Goal: Information Seeking & Learning: Learn about a topic

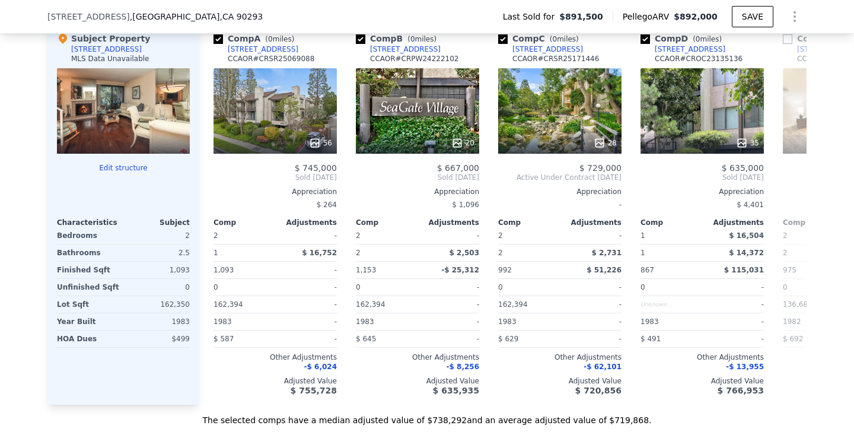
scroll to position [1195, 0]
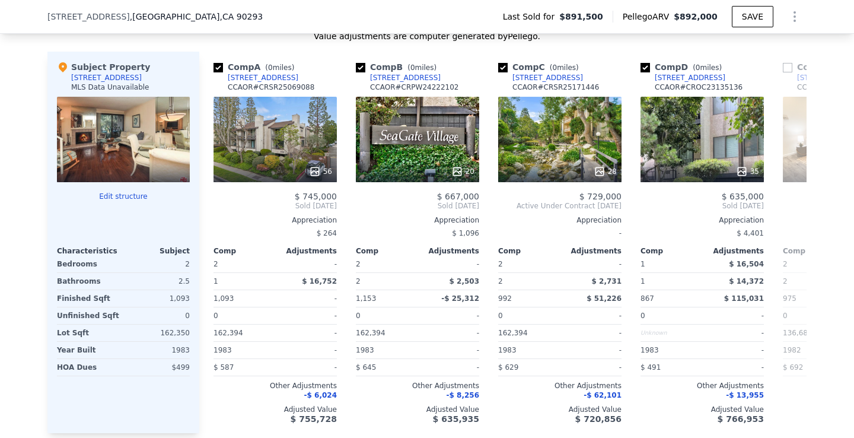
click at [116, 147] on div at bounding box center [123, 139] width 133 height 85
click at [129, 137] on div at bounding box center [123, 139] width 133 height 85
click at [131, 78] on div "[STREET_ADDRESS]" at bounding box center [106, 77] width 71 height 9
click at [131, 88] on div "MLS Data Unavailable" at bounding box center [110, 86] width 78 height 9
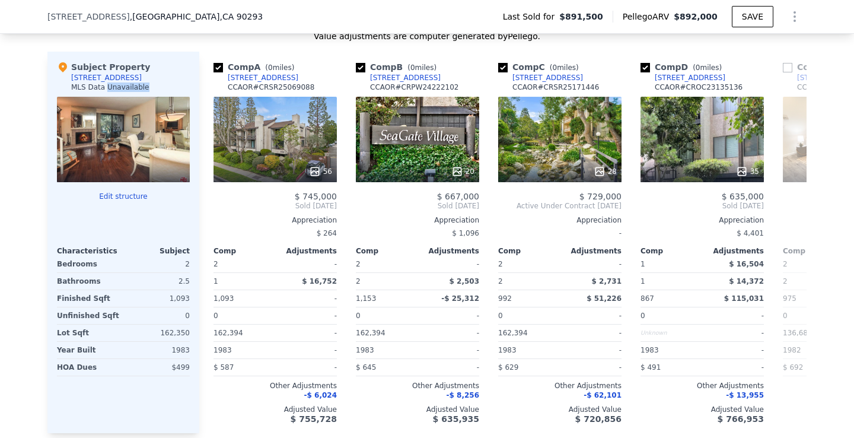
click at [131, 88] on div "MLS Data Unavailable" at bounding box center [110, 86] width 78 height 9
click at [40, 119] on div "We found 12 sales that match your search Filters Map Prices Modify Comp Filters…" at bounding box center [427, 120] width 854 height 669
click at [134, 151] on div at bounding box center [123, 139] width 133 height 85
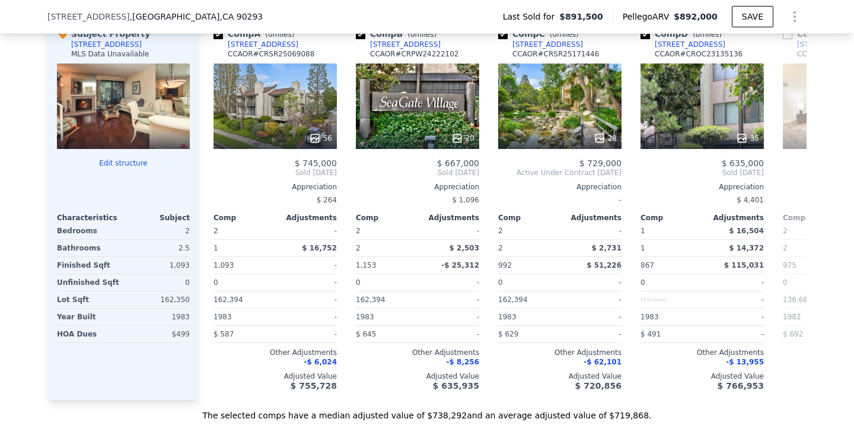
scroll to position [1230, 0]
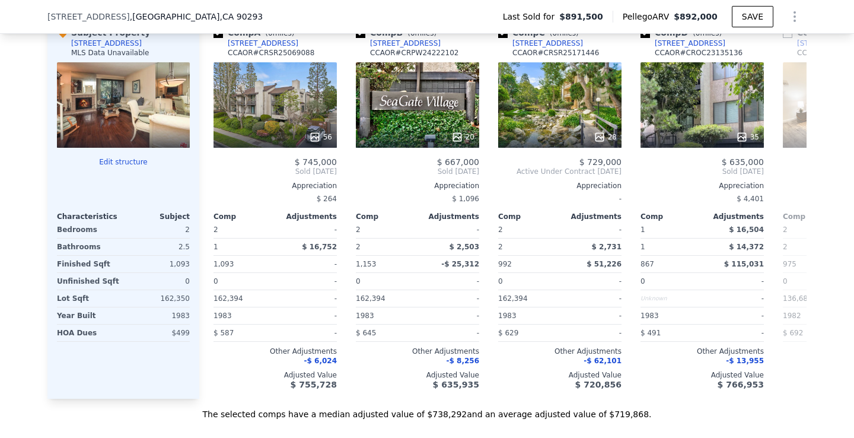
click at [147, 115] on div at bounding box center [123, 104] width 133 height 85
click at [138, 142] on div at bounding box center [123, 136] width 133 height 21
click at [141, 107] on div at bounding box center [123, 104] width 133 height 85
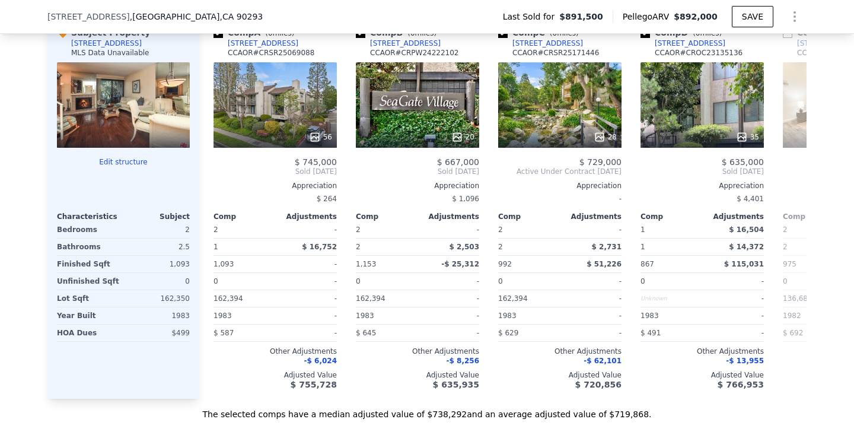
click at [129, 49] on div "MLS Data Unavailable" at bounding box center [110, 52] width 78 height 9
click at [129, 43] on div "[STREET_ADDRESS]" at bounding box center [106, 43] width 71 height 9
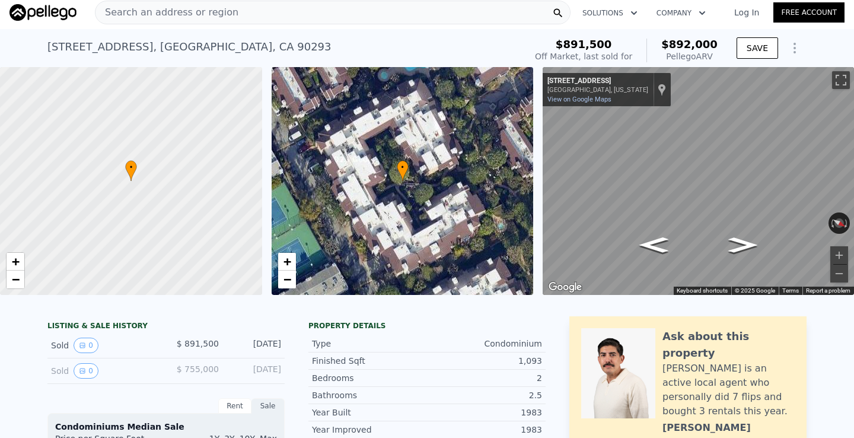
scroll to position [0, 0]
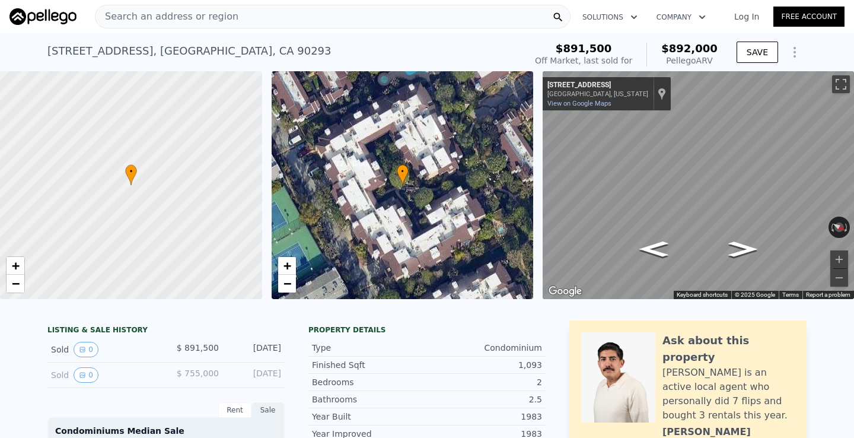
click at [619, 51] on div "$891,500" at bounding box center [583, 49] width 97 height 12
click at [183, 14] on span "Search an address or region" at bounding box center [167, 16] width 143 height 14
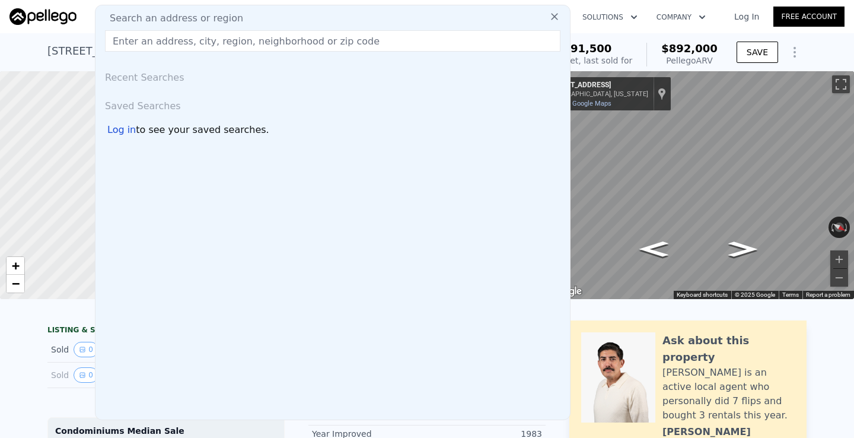
click at [163, 40] on input "text" at bounding box center [333, 40] width 456 height 21
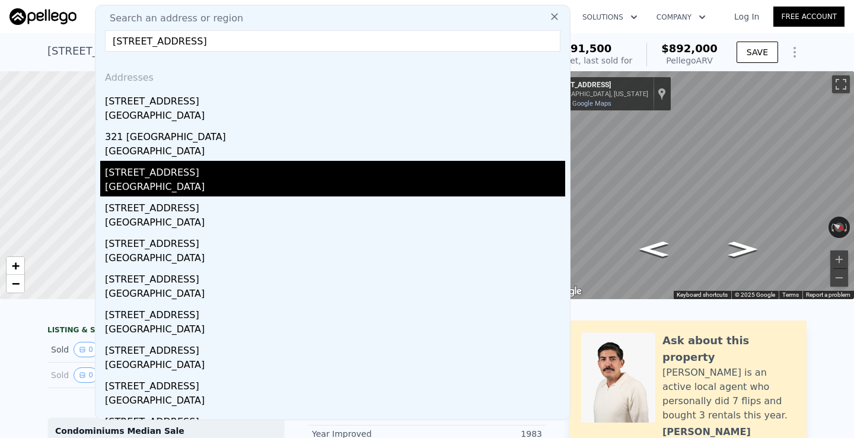
type input "[STREET_ADDRESS]"
click at [188, 184] on div "[GEOGRAPHIC_DATA]" at bounding box center [335, 188] width 460 height 17
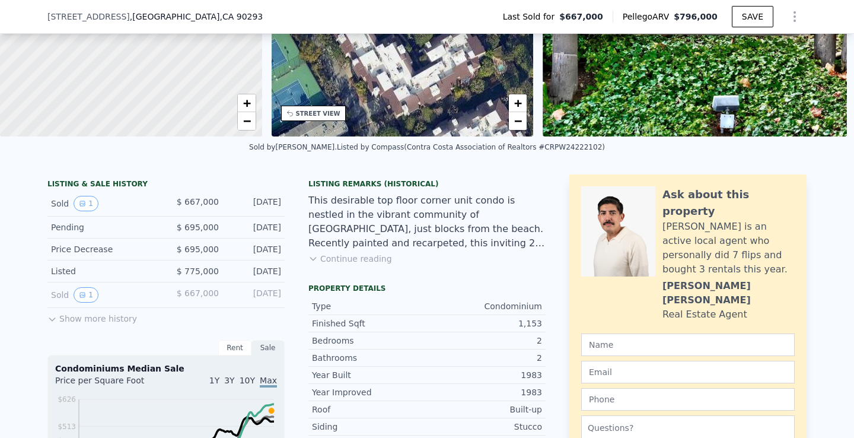
scroll to position [163, 0]
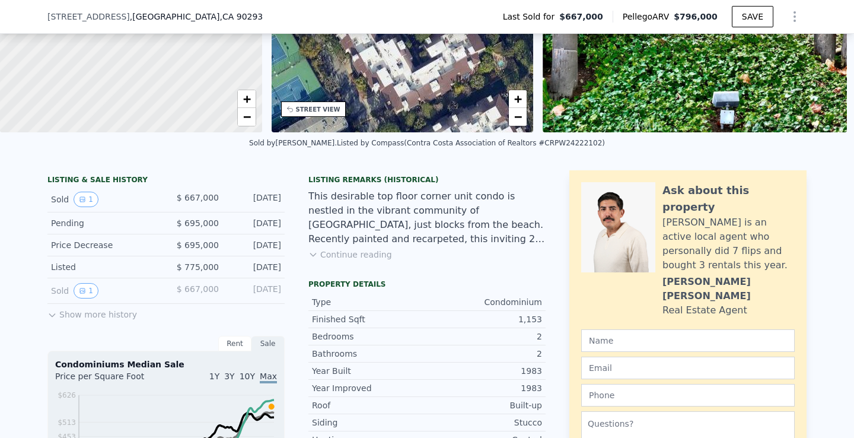
click at [85, 310] on button "Show more history" at bounding box center [92, 312] width 90 height 17
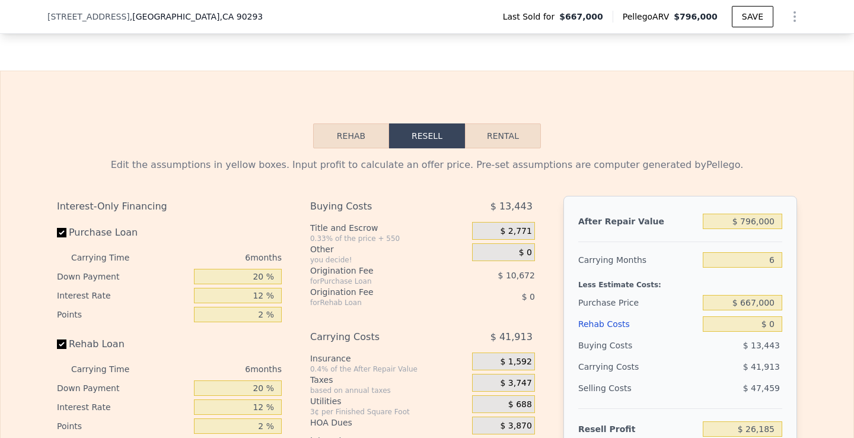
scroll to position [1826, 0]
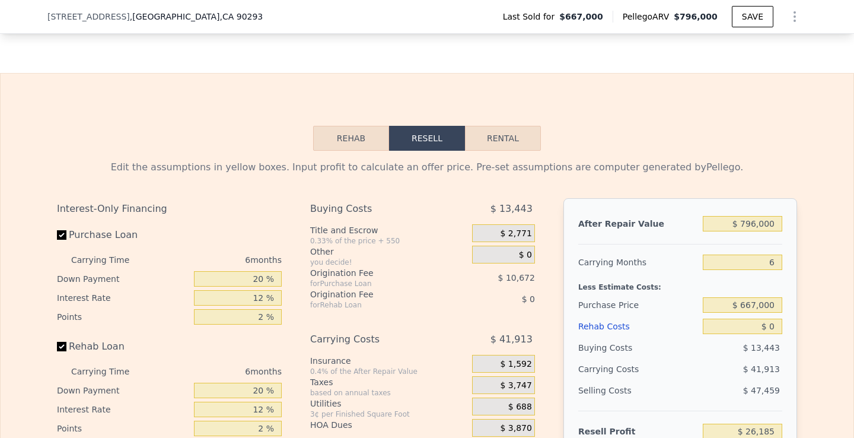
click at [348, 140] on button "Rehab" at bounding box center [351, 138] width 76 height 25
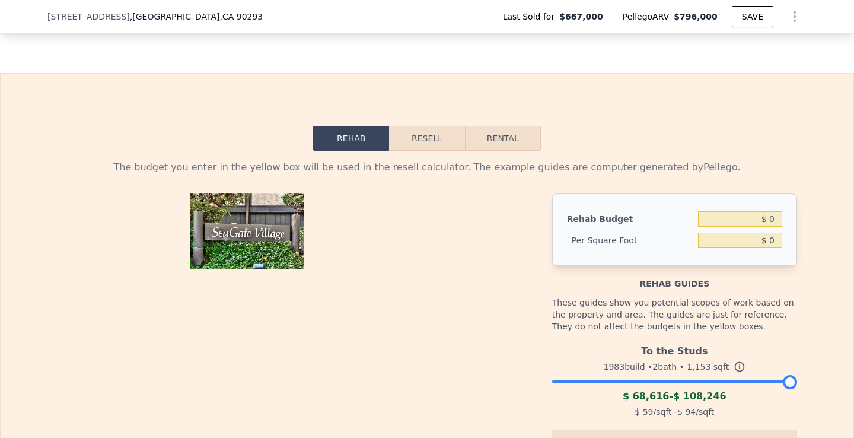
click at [435, 143] on button "Resell" at bounding box center [426, 138] width 75 height 25
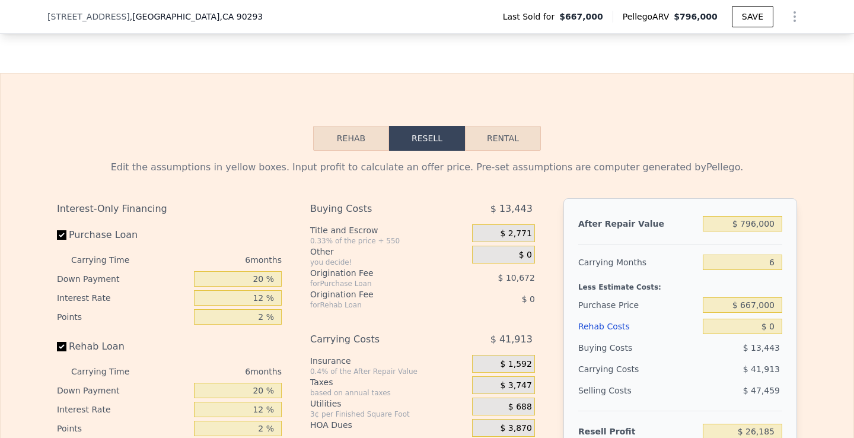
click at [494, 143] on button "Rental" at bounding box center [503, 138] width 76 height 25
select select "30"
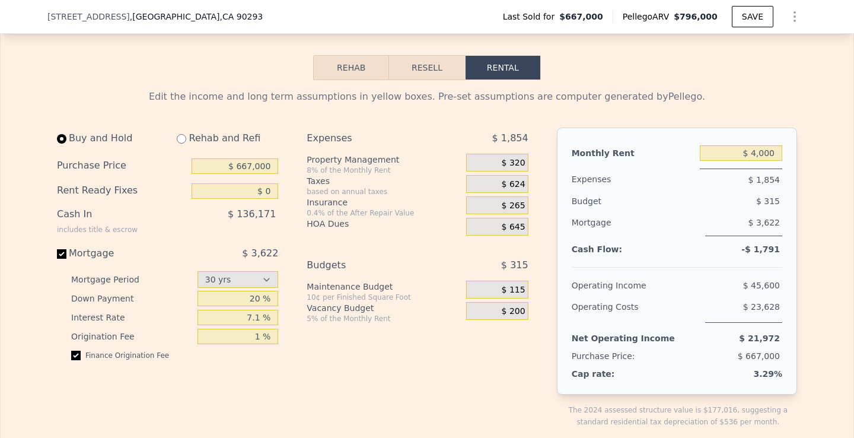
scroll to position [1901, 0]
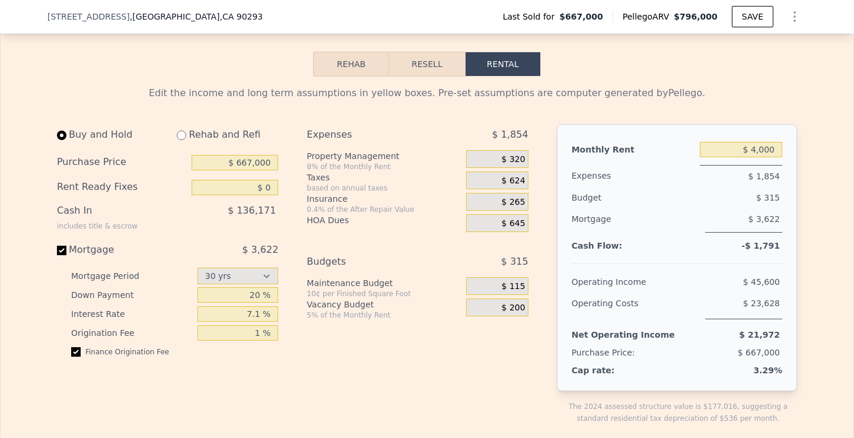
click at [412, 71] on button "Resell" at bounding box center [426, 64] width 75 height 25
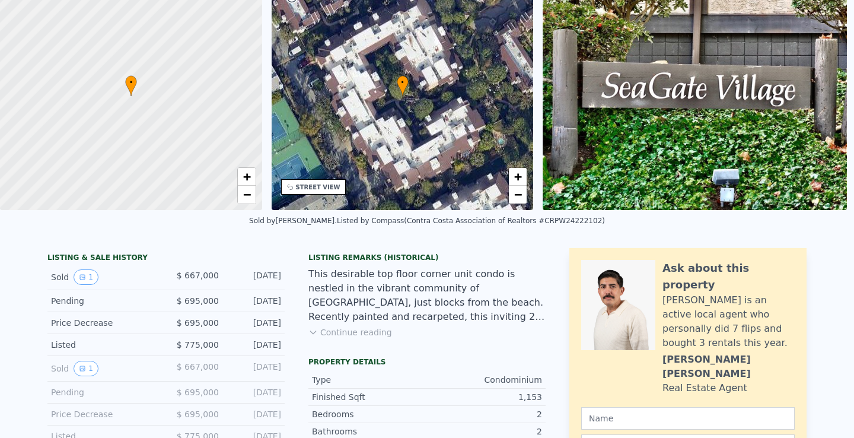
scroll to position [0, 0]
